Goal: Find specific page/section: Find specific page/section

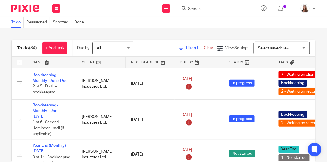
scroll to position [583, 0]
click at [214, 12] on div at bounding box center [215, 8] width 79 height 17
drag, startPoint x: 208, startPoint y: 4, endPoint x: 205, endPoint y: 8, distance: 4.9
click at [208, 4] on div at bounding box center [215, 8] width 79 height 17
click at [205, 9] on input "Search" at bounding box center [213, 9] width 51 height 5
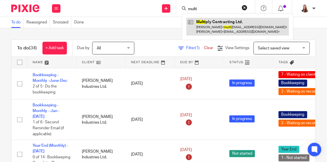
type input "multi"
click at [205, 30] on link at bounding box center [238, 26] width 103 height 17
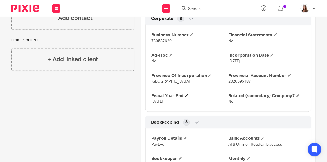
scroll to position [179, 0]
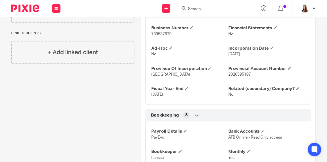
drag, startPoint x: 176, startPoint y: 95, endPoint x: 173, endPoint y: 93, distance: 3.2
drag, startPoint x: 173, startPoint y: 93, endPoint x: 84, endPoint y: 107, distance: 90.5
click at [84, 107] on div "Client contacts [PERSON_NAME] (Shareholder / Director) 587.202.2015 [EMAIL_ADDR…" at bounding box center [70, 116] width 130 height 470
